Goal: Navigation & Orientation: Find specific page/section

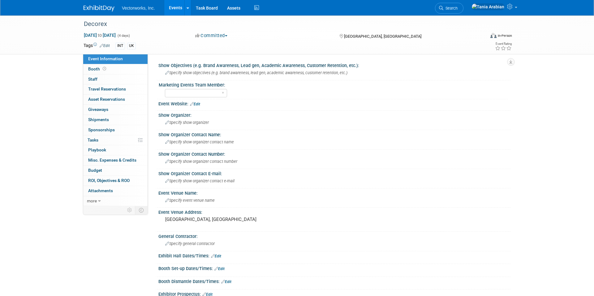
click at [174, 9] on link "Events" at bounding box center [175, 7] width 23 height 15
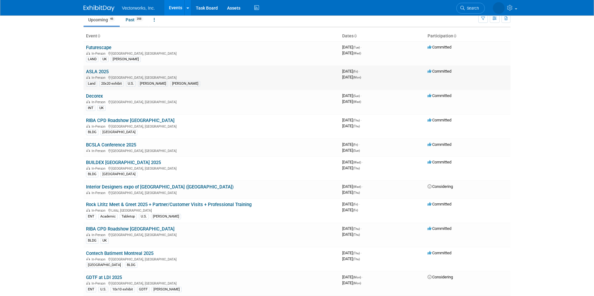
scroll to position [26, 0]
click at [96, 94] on link "Decorex" at bounding box center [94, 96] width 17 height 6
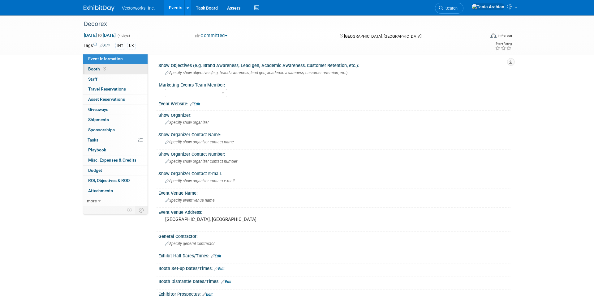
click at [97, 69] on span "Booth" at bounding box center [97, 69] width 19 height 5
